Goal: Book appointment/travel/reservation

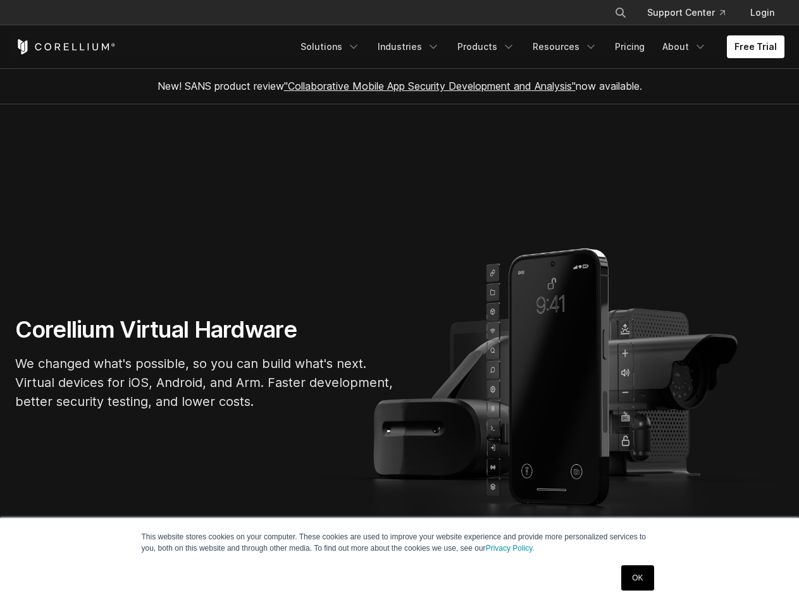
click at [399, 304] on section "Corellium Virtual Hardware We changed what's possible, so you can build what's …" at bounding box center [399, 368] width 799 height 528
click at [620, 13] on icon "Search" at bounding box center [620, 13] width 10 height 10
click at [620, 13] on div "×" at bounding box center [621, 11] width 13 height 19
